Goal: Information Seeking & Learning: Check status

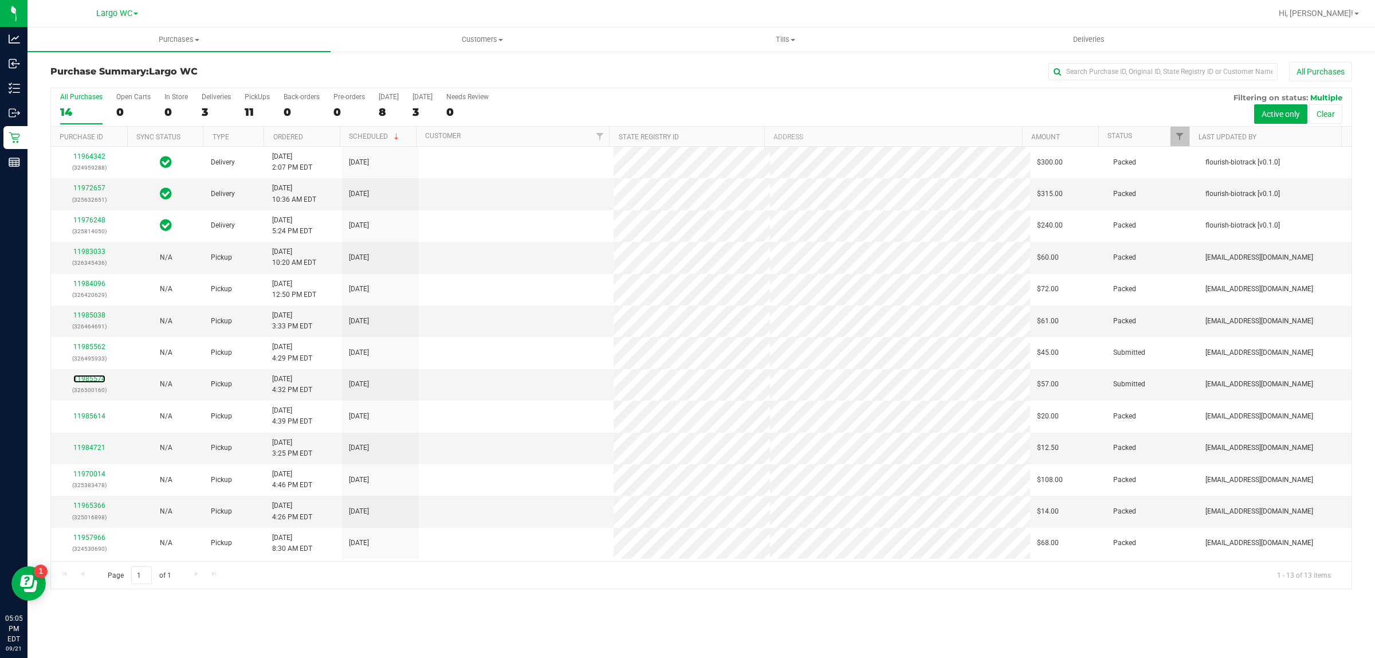
click at [92, 379] on link "11985574" at bounding box center [89, 379] width 32 height 8
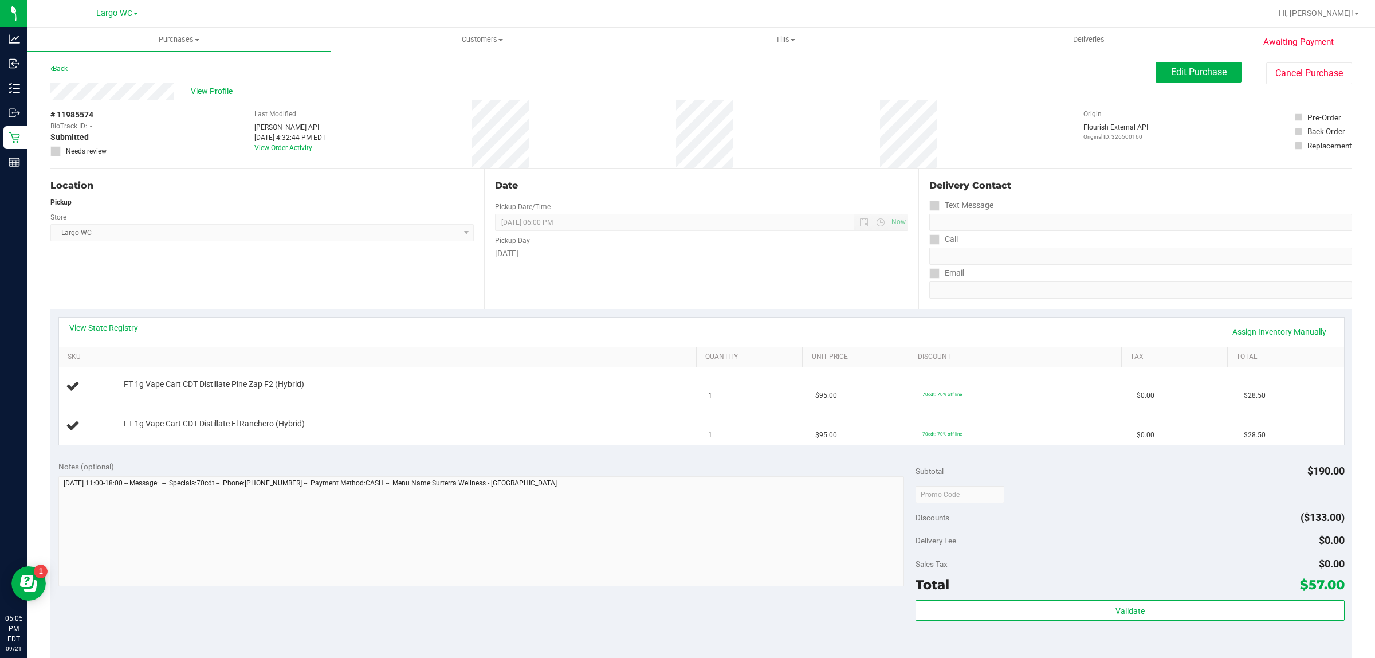
drag, startPoint x: 76, startPoint y: 109, endPoint x: 95, endPoint y: 110, distance: 18.9
click at [95, 110] on div "# 11985574 BioTrack ID: - Submitted Needs review" at bounding box center [78, 133] width 57 height 48
copy div "5574"
click at [955, 322] on div "View State Registry Assign Inventory Manually" at bounding box center [701, 331] width 1264 height 19
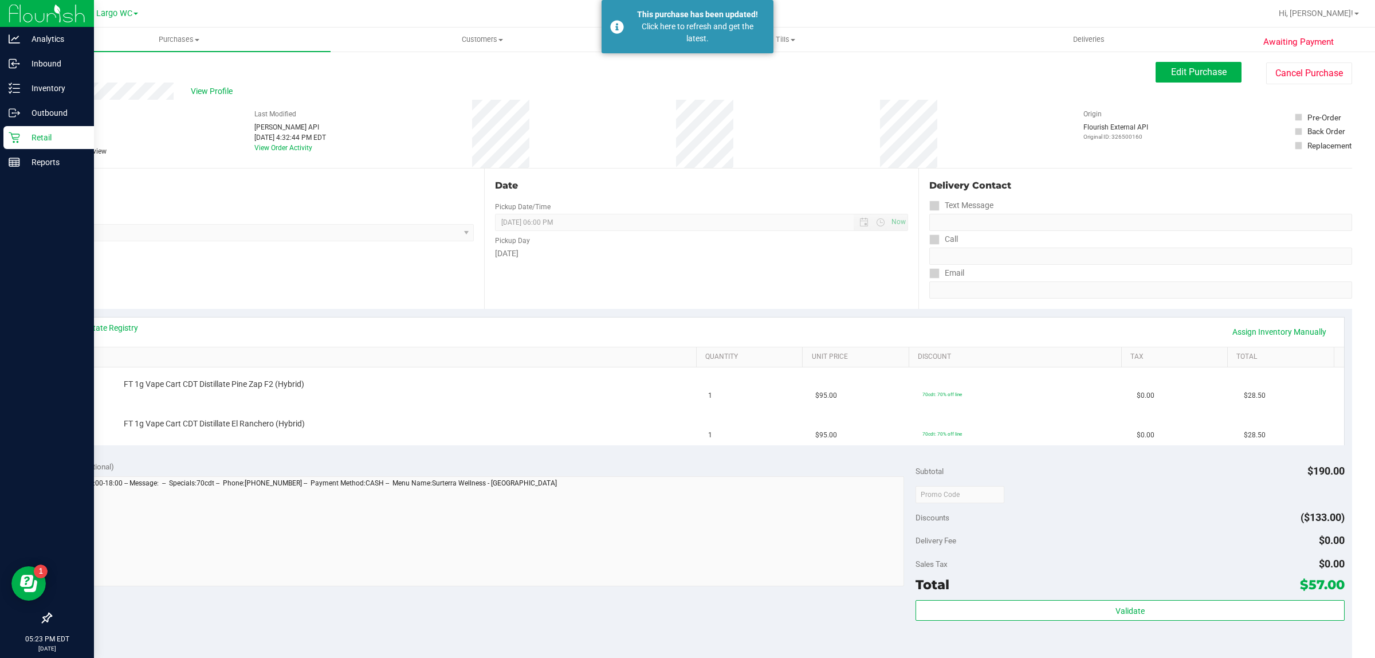
click at [14, 133] on icon at bounding box center [14, 137] width 11 height 11
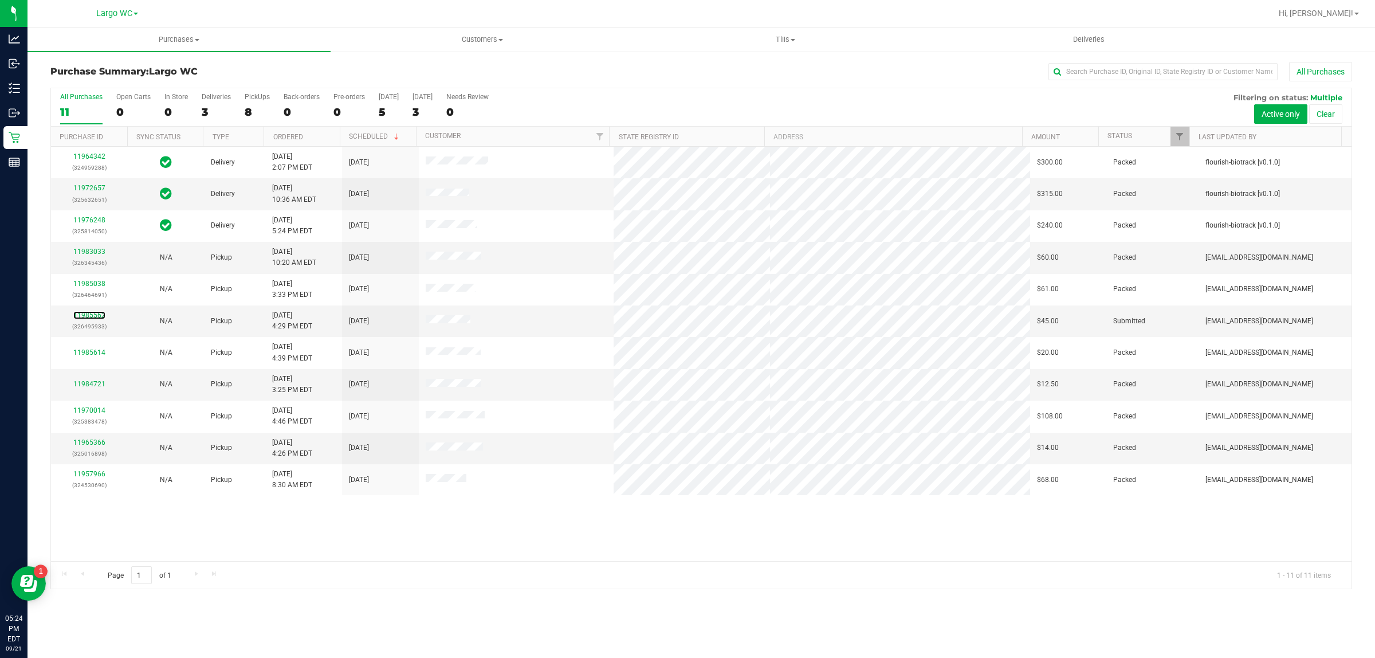
click at [92, 316] on link "11985562" at bounding box center [89, 315] width 32 height 8
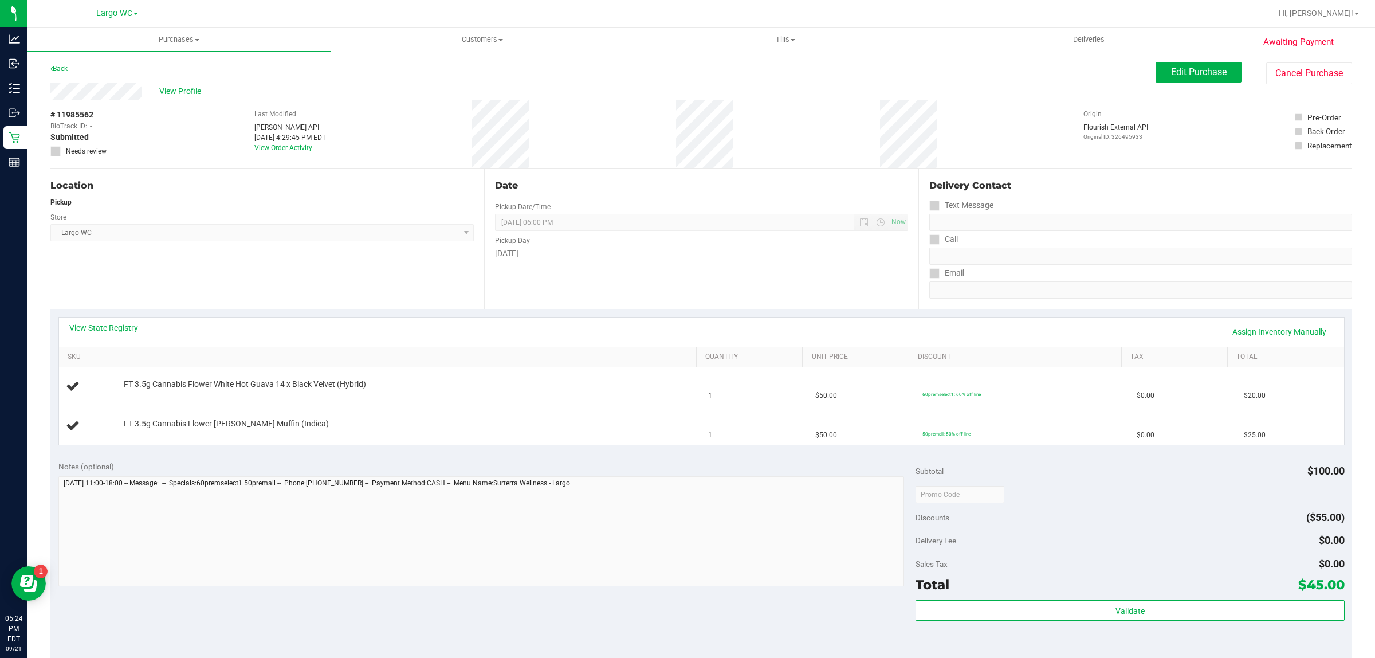
drag, startPoint x: 74, startPoint y: 113, endPoint x: 100, endPoint y: 111, distance: 25.9
click at [100, 111] on div "# 11985562 BioTrack ID: - Submitted Needs review" at bounding box center [78, 133] width 57 height 48
copy div "5562"
click at [979, 328] on div "View State Registry Assign Inventory Manually" at bounding box center [701, 331] width 1264 height 19
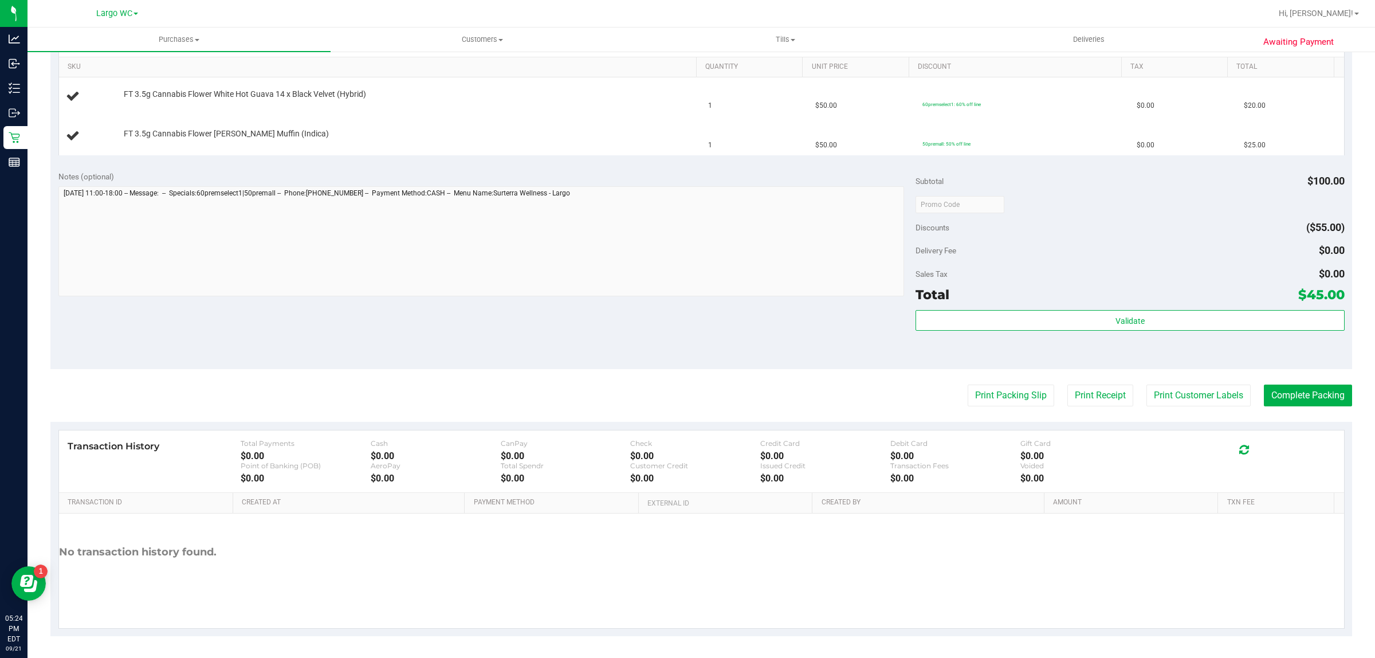
click at [558, 376] on purchase-details "Back Edit Purchase Cancel Purchase View Profile # 11985562 BioTrack ID: - Submi…" at bounding box center [700, 204] width 1301 height 864
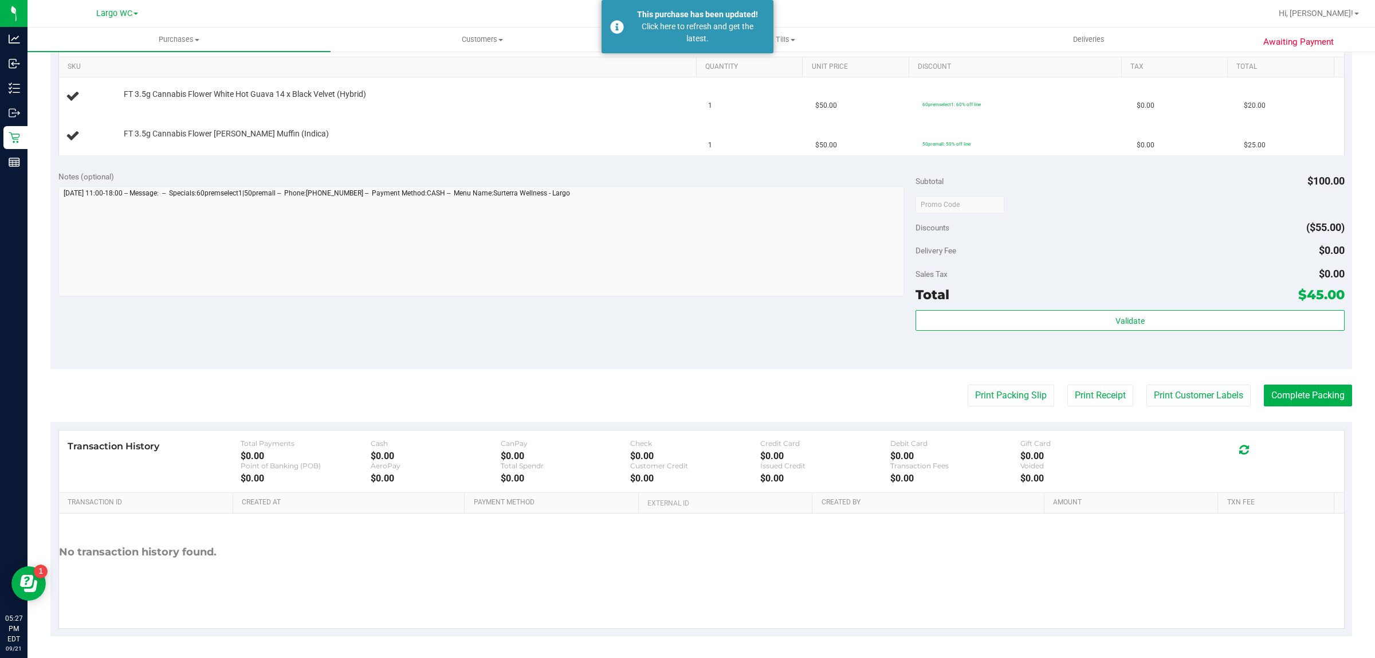
scroll to position [0, 0]
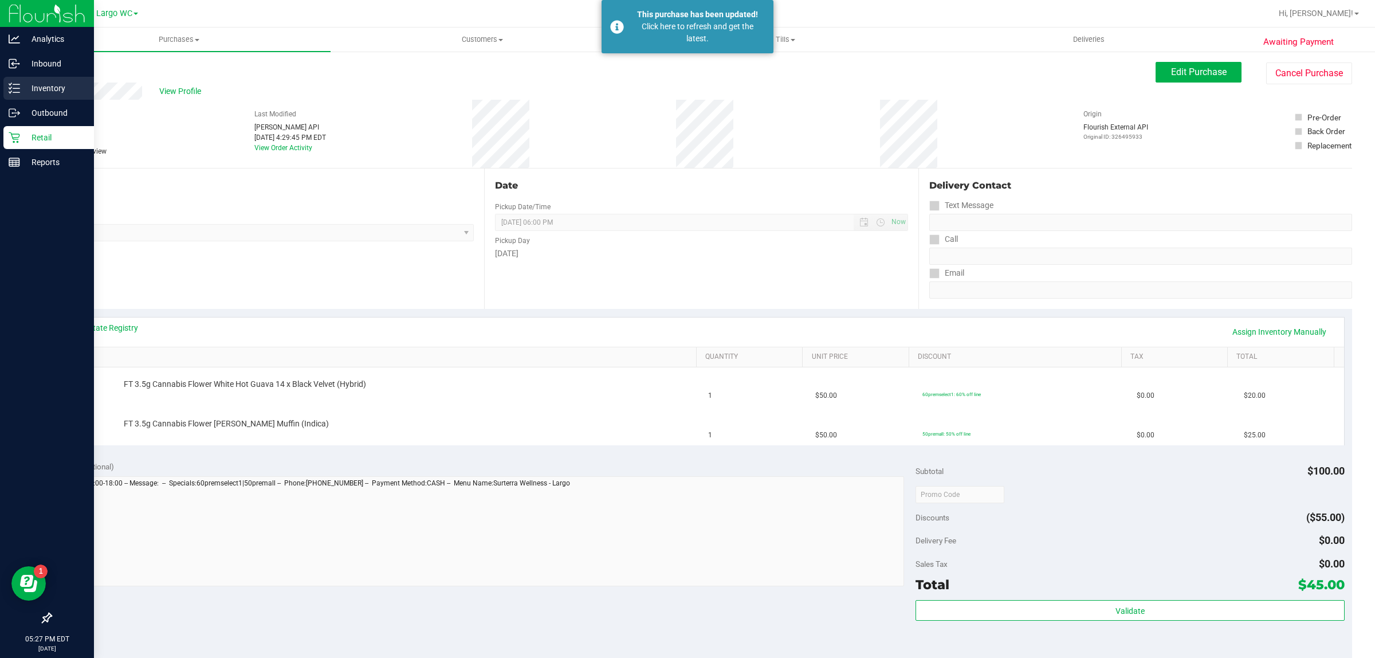
click at [15, 92] on icon at bounding box center [14, 87] width 11 height 11
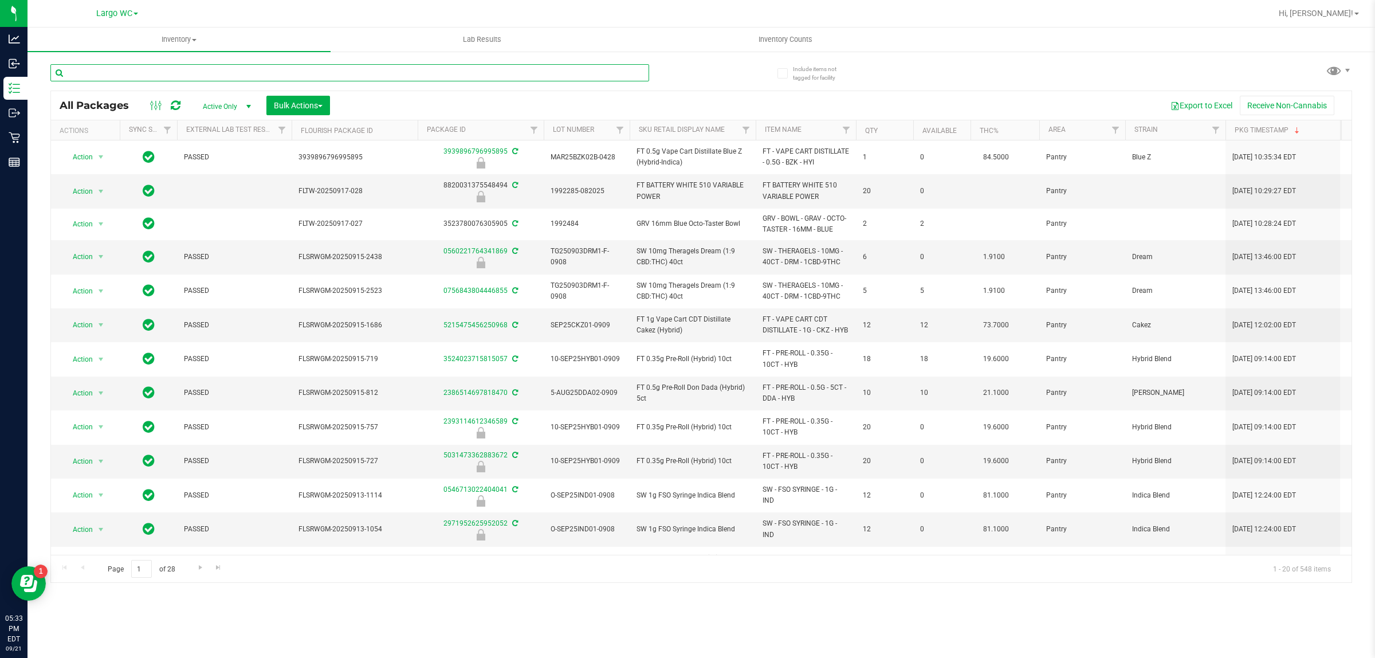
click at [279, 69] on input "text" at bounding box center [349, 72] width 599 height 17
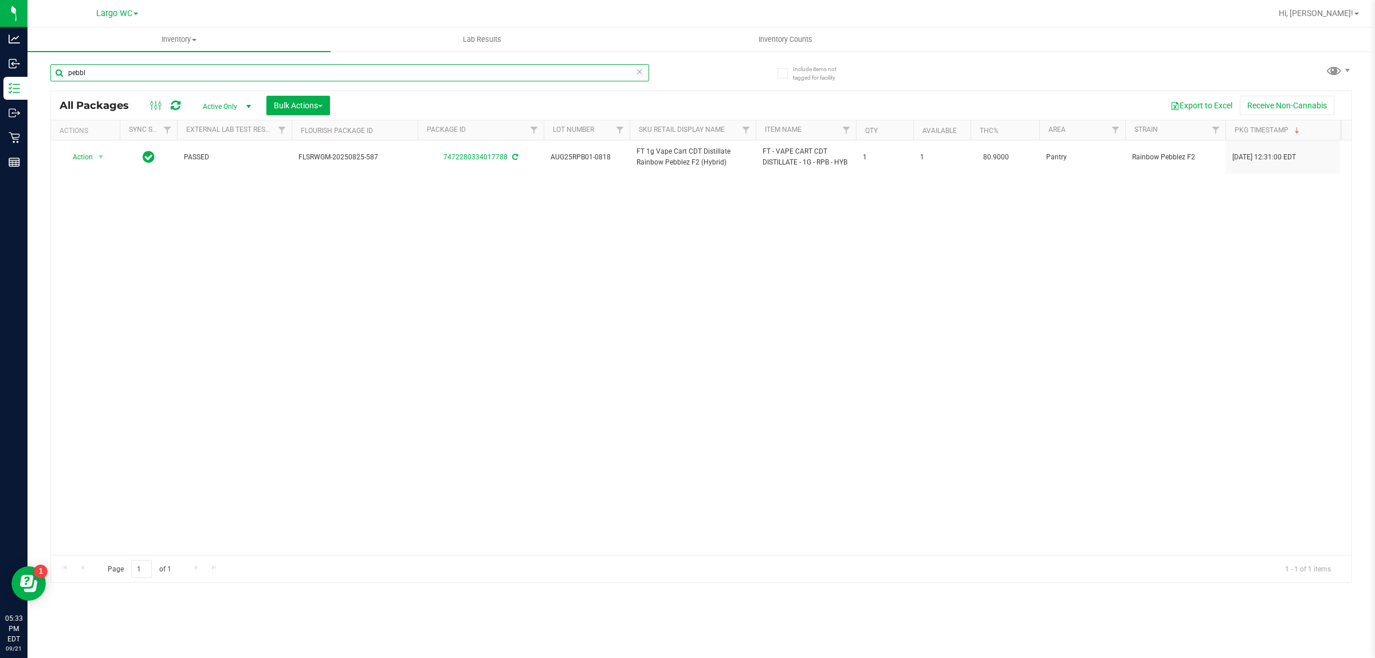
type input "pebbl"
